Goal: Transaction & Acquisition: Purchase product/service

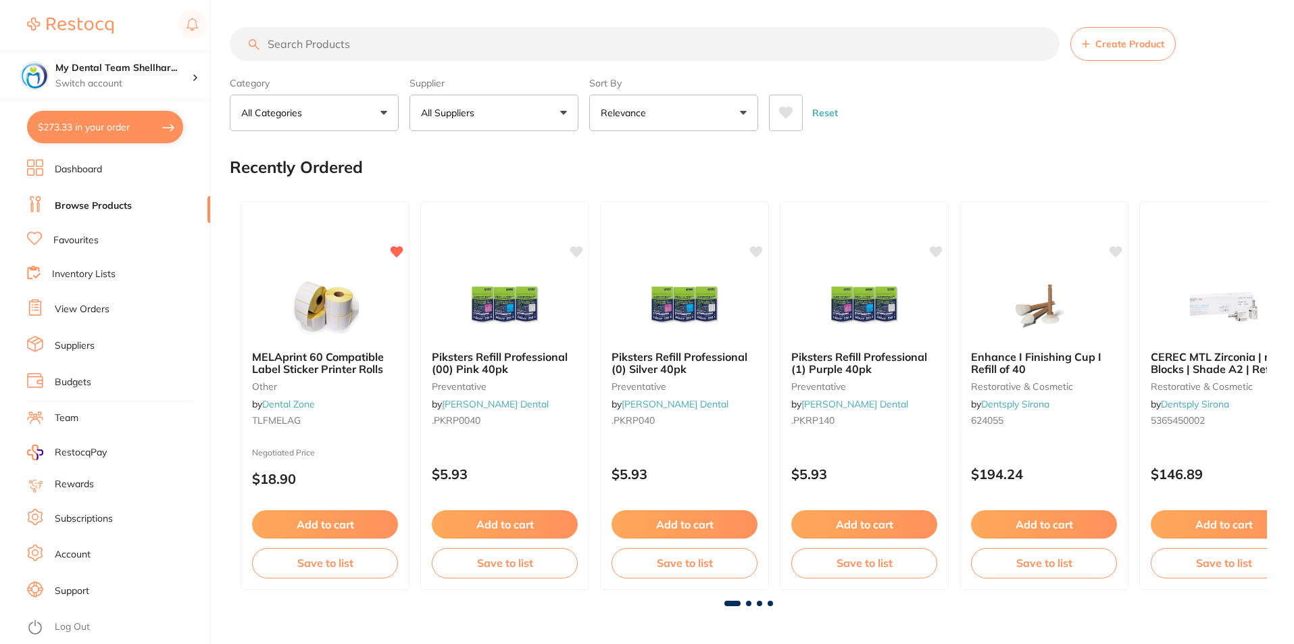
click at [124, 121] on button "$273.33 in your order" at bounding box center [105, 127] width 156 height 32
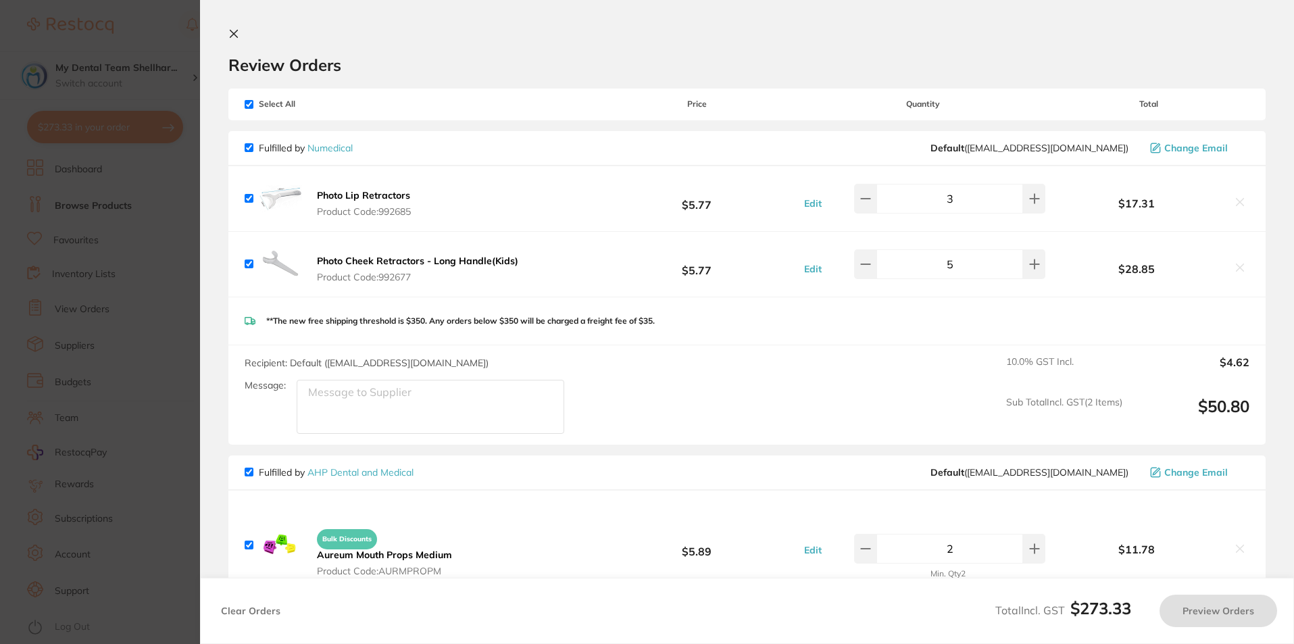
checkbox input "true"
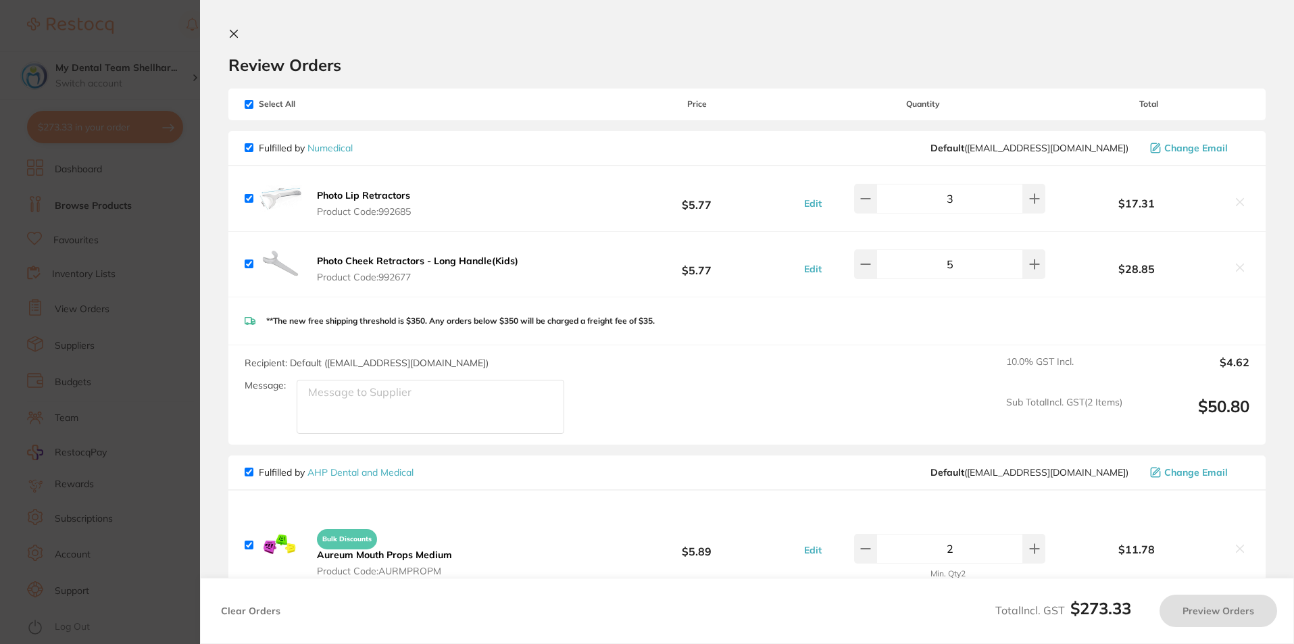
checkbox input "true"
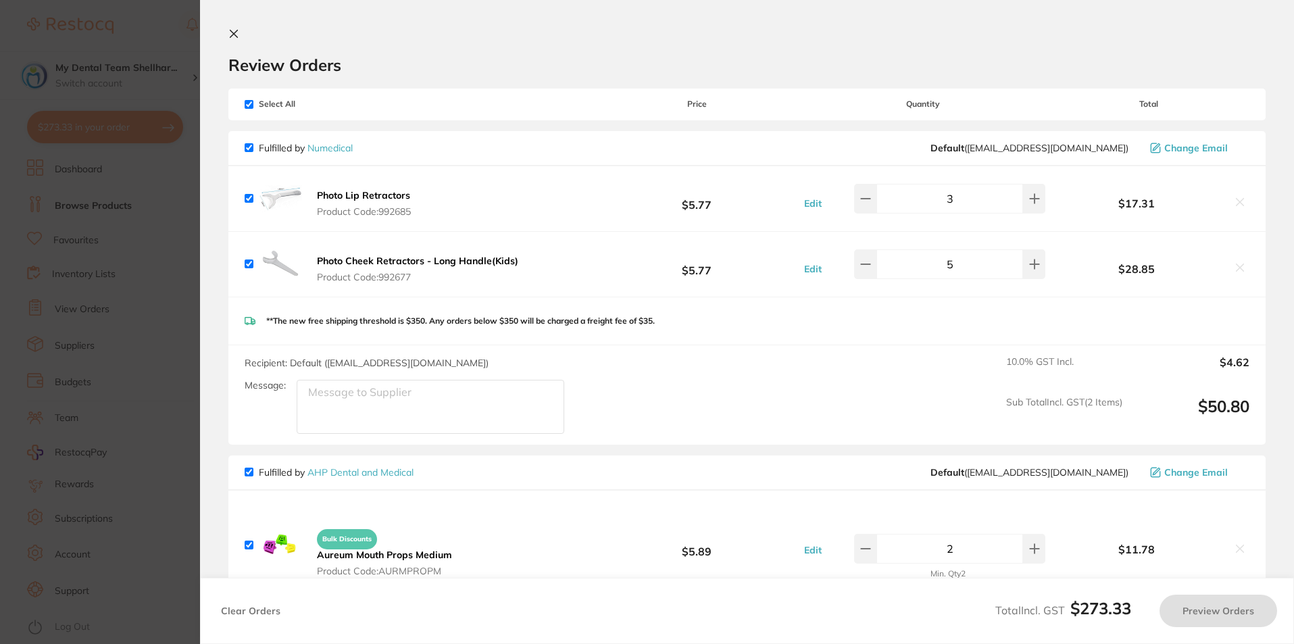
checkbox input "true"
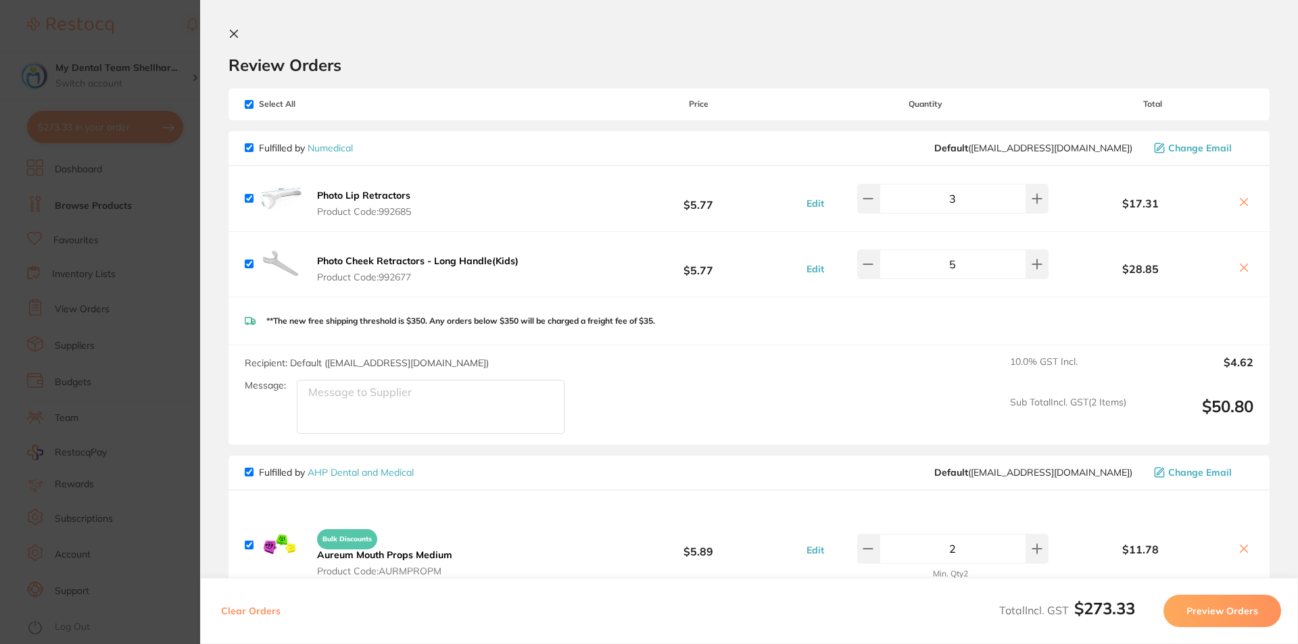
click at [140, 199] on section "Update RRP Set your pre negotiated price for this item. Item Agreed RRP (excl. …" at bounding box center [649, 322] width 1298 height 644
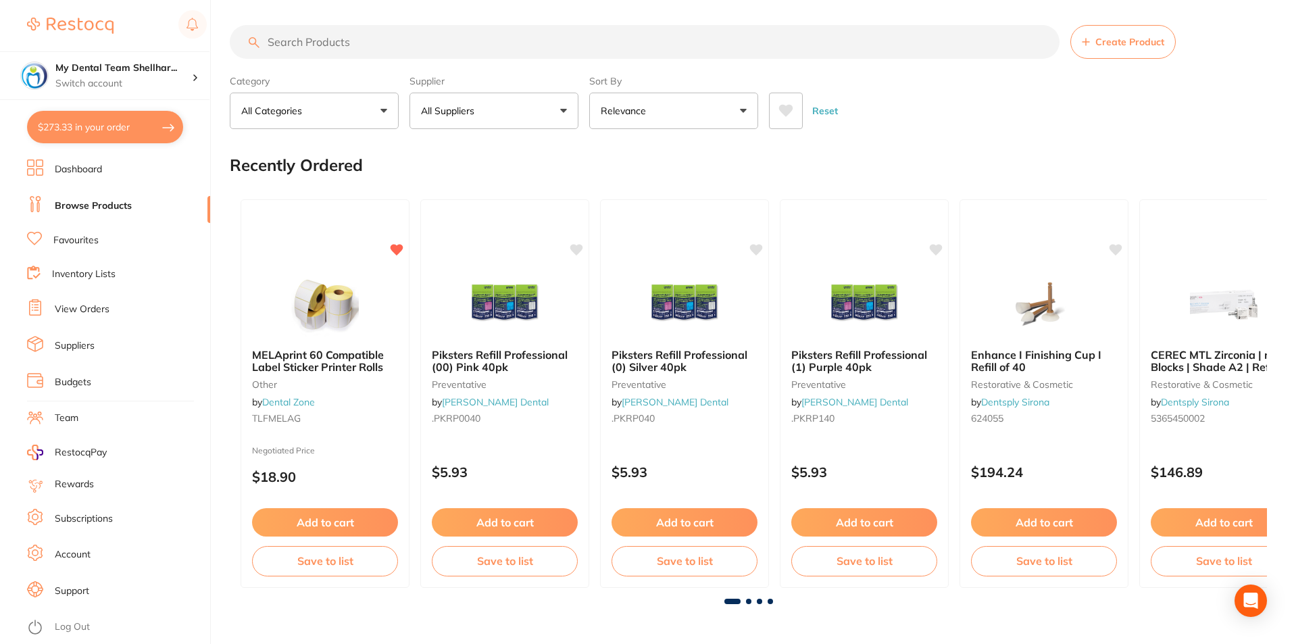
click at [392, 57] on input "search" at bounding box center [645, 42] width 830 height 34
paste input "HS-5722670"
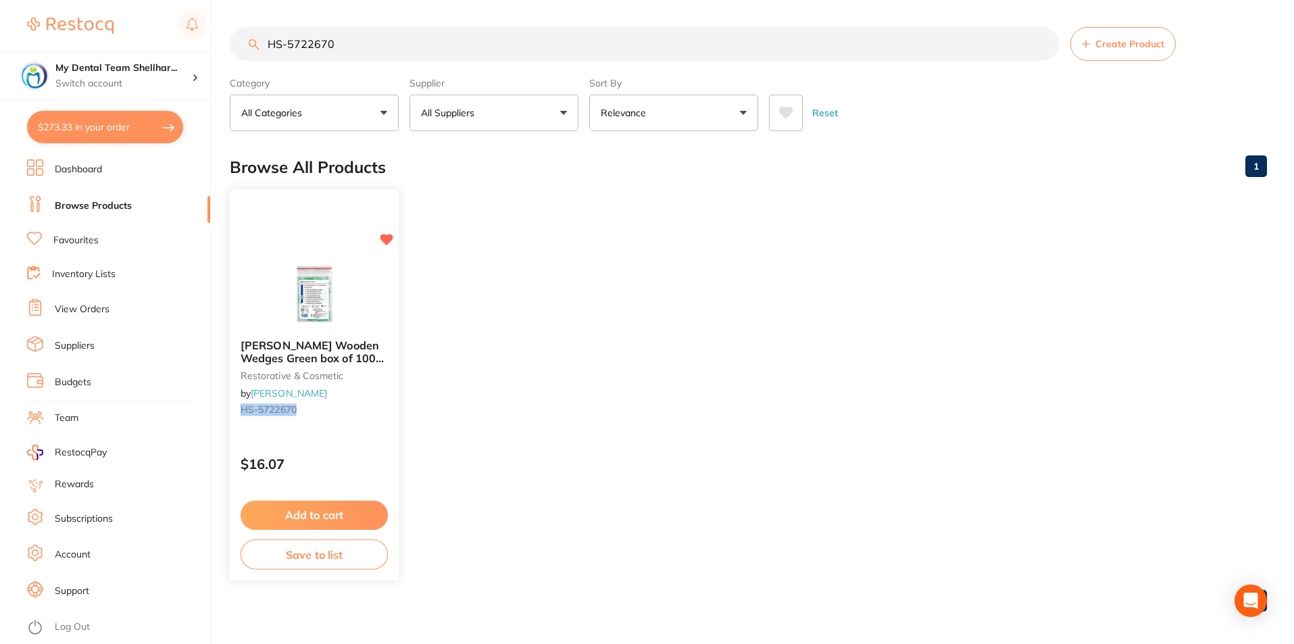
type input "HS-5722670"
click at [349, 282] on img at bounding box center [314, 294] width 89 height 68
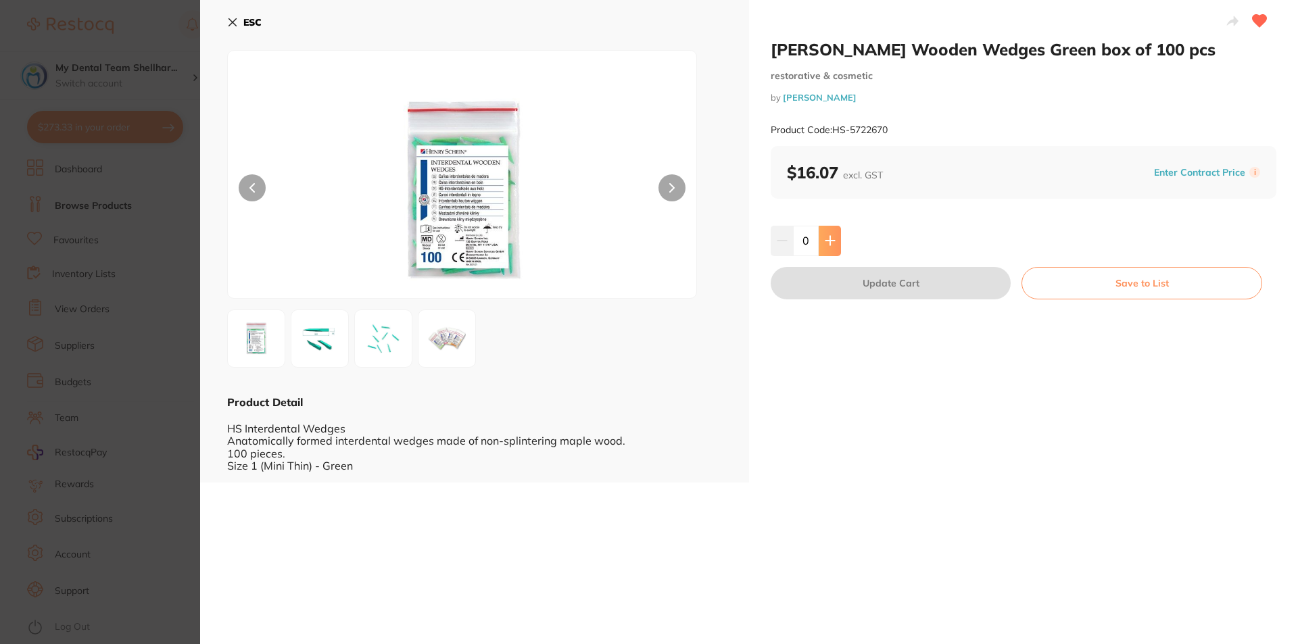
click at [831, 243] on icon at bounding box center [830, 240] width 11 height 11
type input "1"
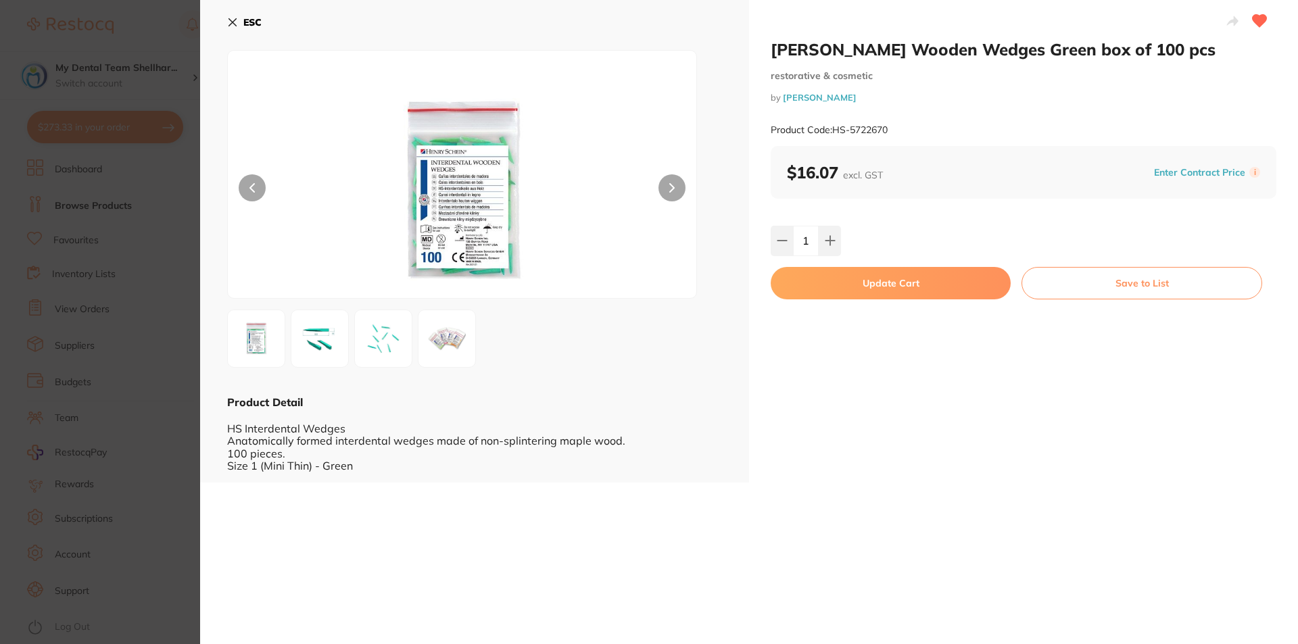
click at [848, 286] on button "Update Cart" at bounding box center [891, 283] width 240 height 32
checkbox input "false"
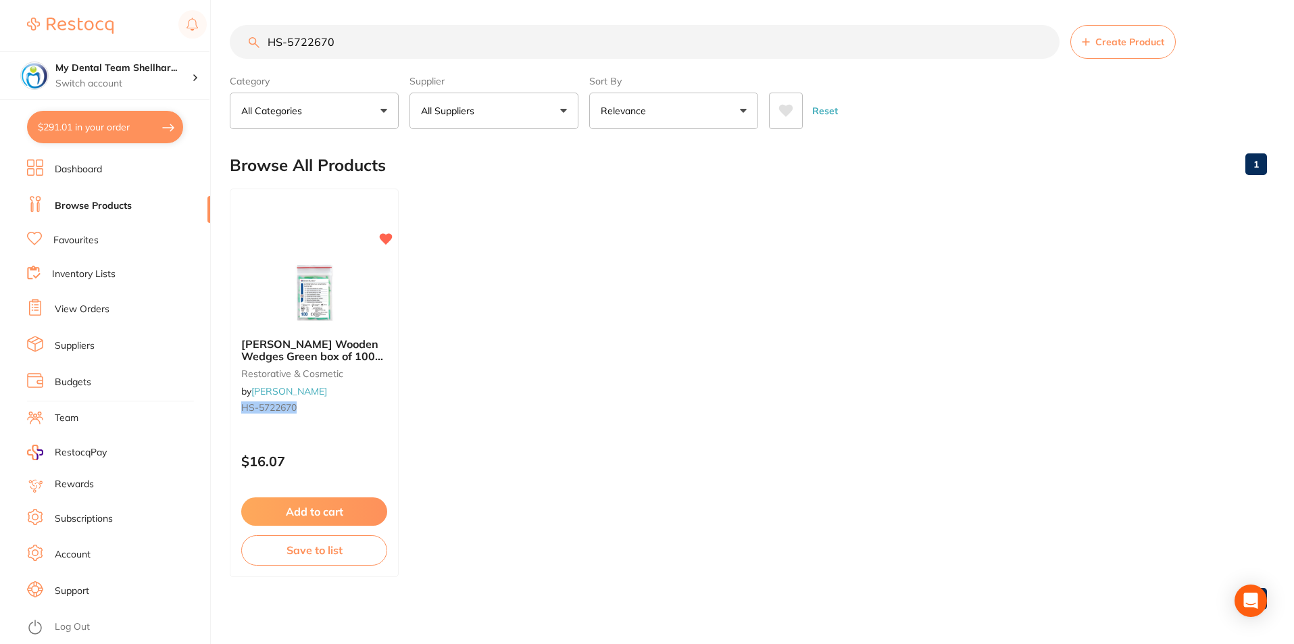
click at [128, 125] on button "$291.01 in your order" at bounding box center [105, 127] width 156 height 32
checkbox input "true"
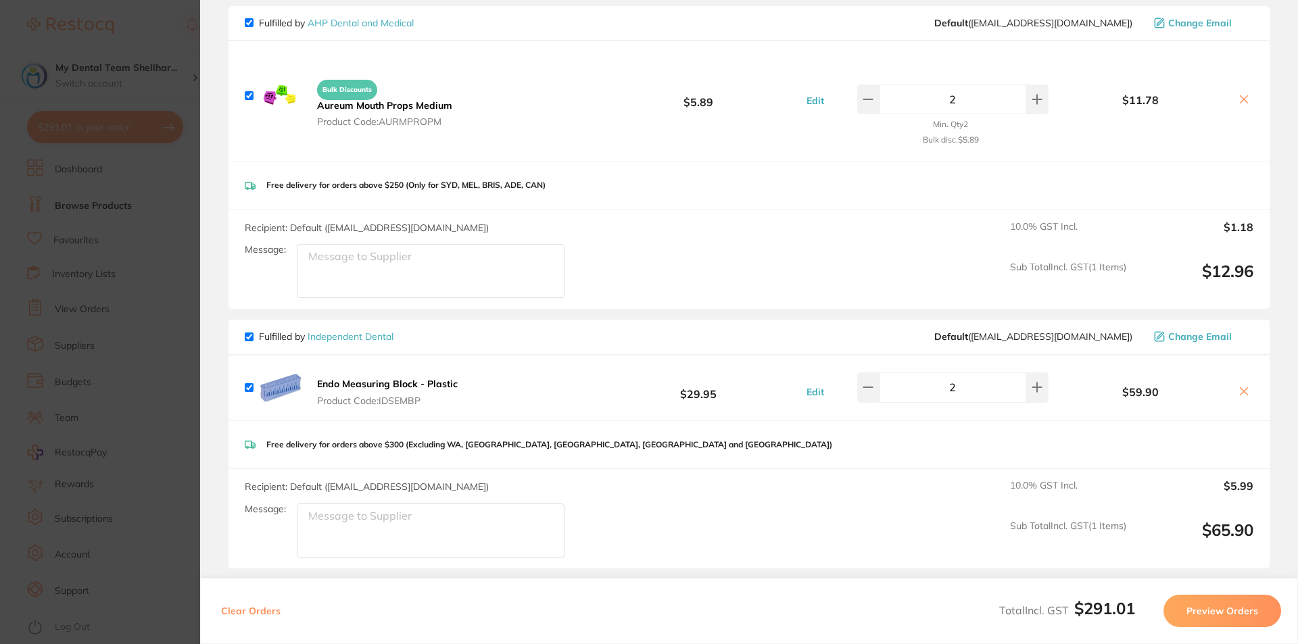
scroll to position [112, 0]
